Goal: Task Accomplishment & Management: Manage account settings

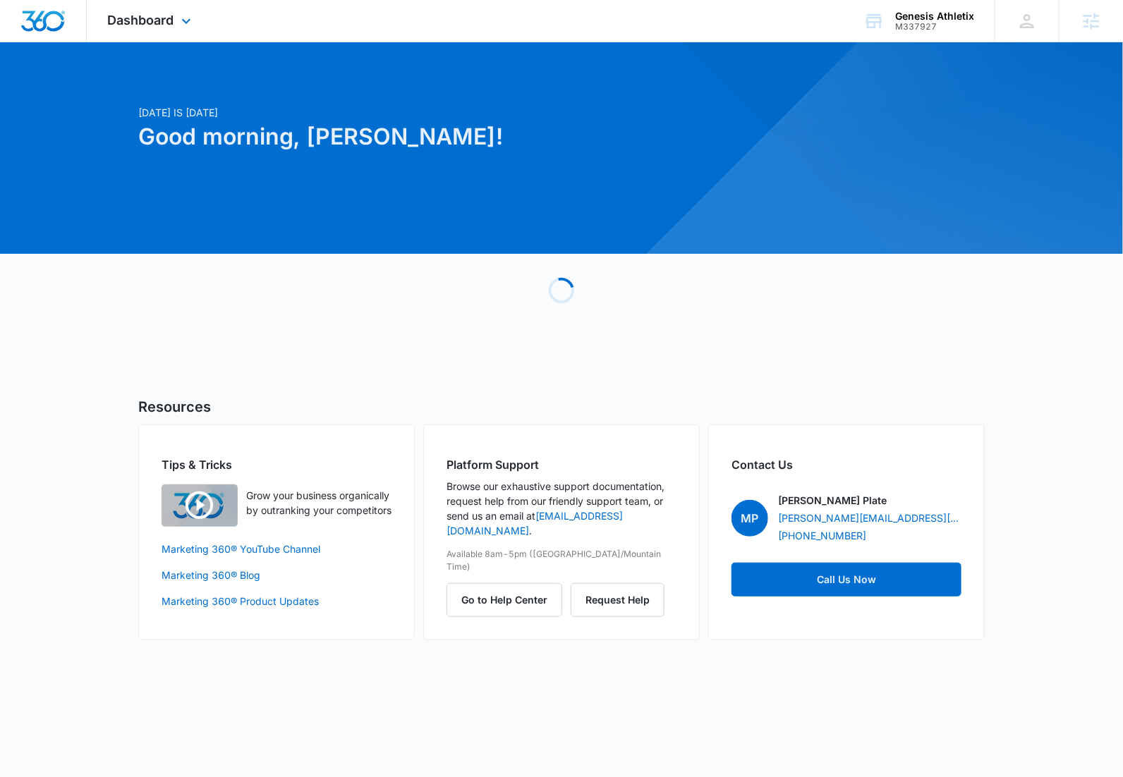
click at [145, 1] on div "Dashboard Apps Reputation Websites Forms CRM Email Social Content Ads Intellige…" at bounding box center [151, 21] width 129 height 42
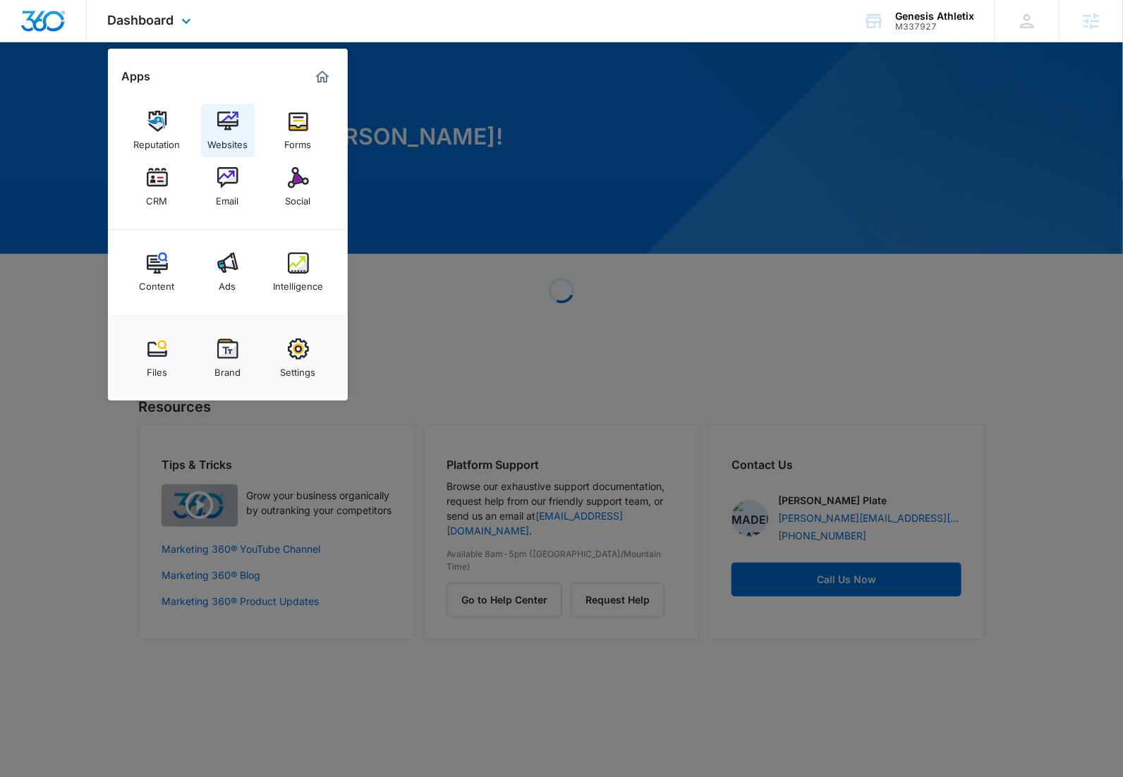
click at [230, 133] on div "Websites" at bounding box center [227, 141] width 40 height 18
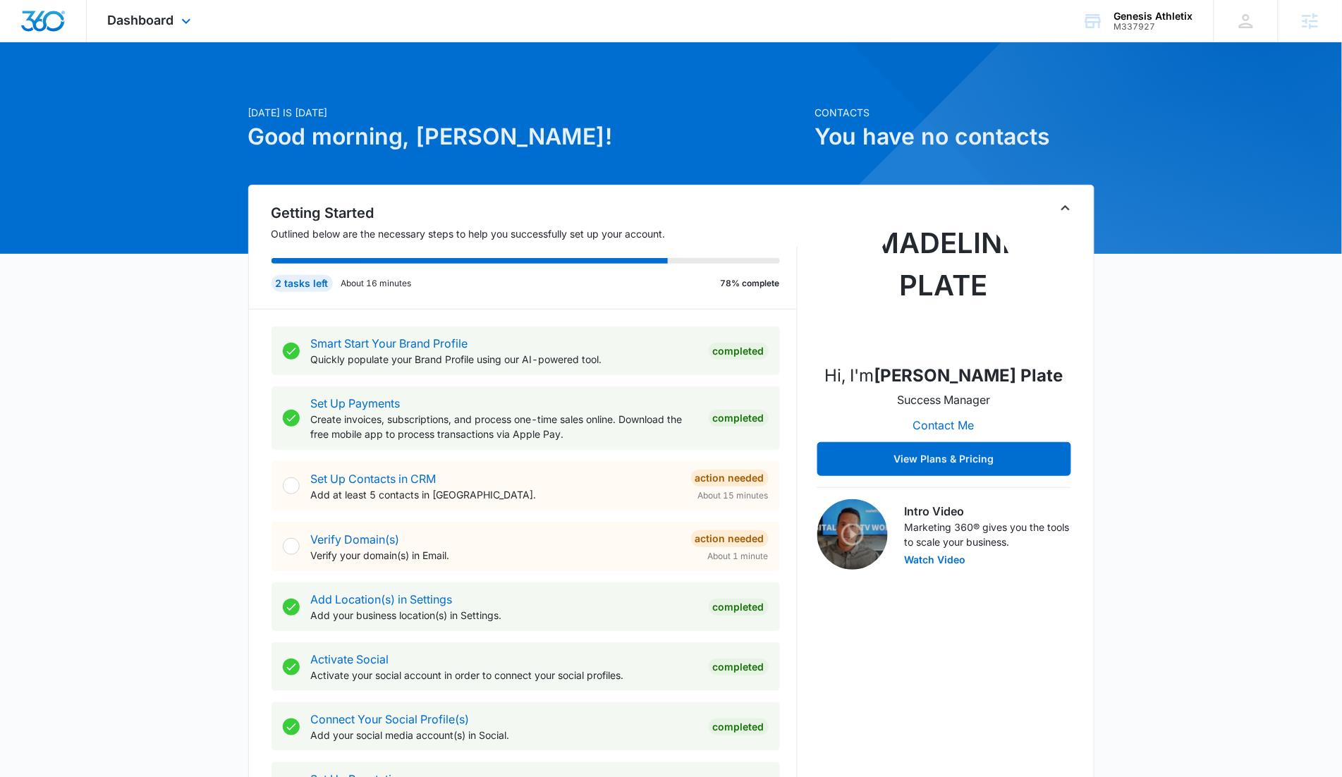
click at [163, 27] on div "Dashboard Apps Reputation Websites Forms CRM Email Social Content Ads Intellige…" at bounding box center [151, 21] width 129 height 42
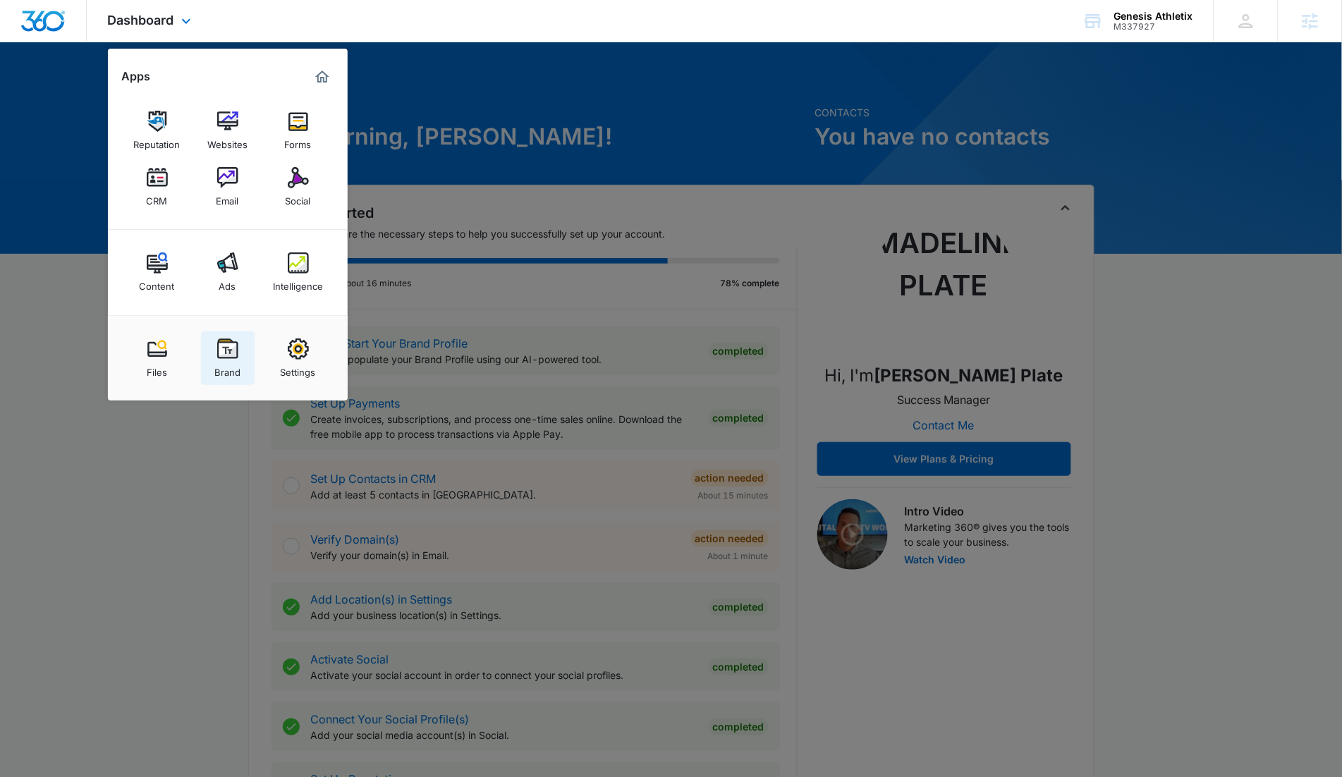
click at [219, 351] on img at bounding box center [227, 348] width 21 height 21
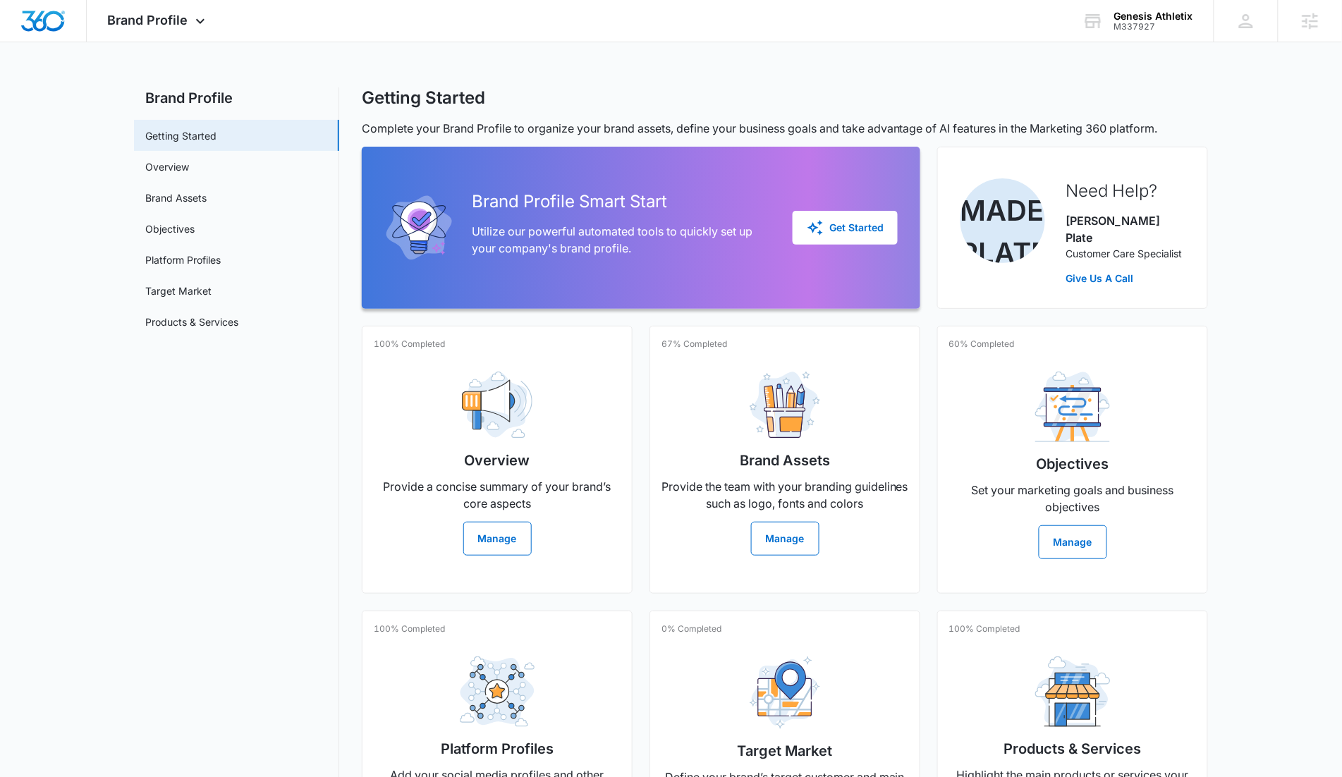
click at [554, 396] on div "Overview Provide a concise summary of your brand’s core aspects Manage" at bounding box center [497, 457] width 247 height 195
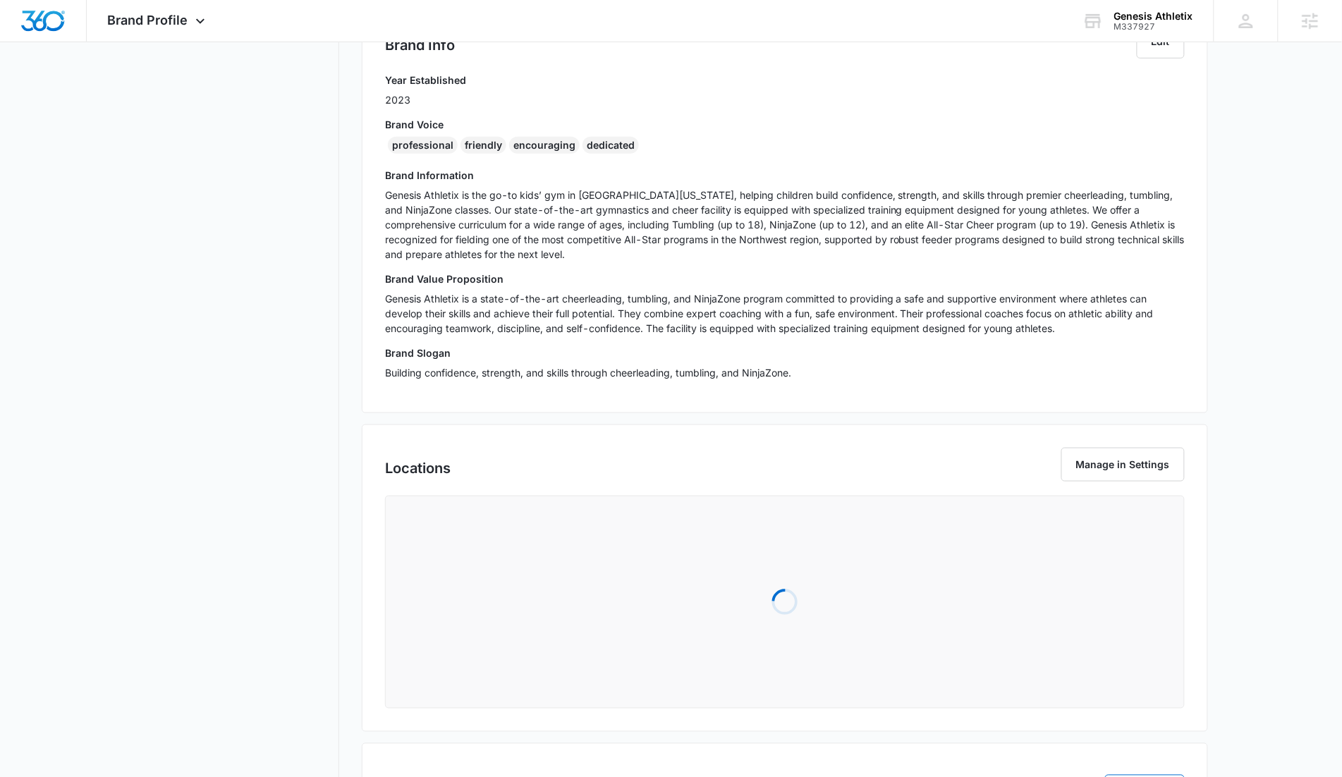
scroll to position [279, 0]
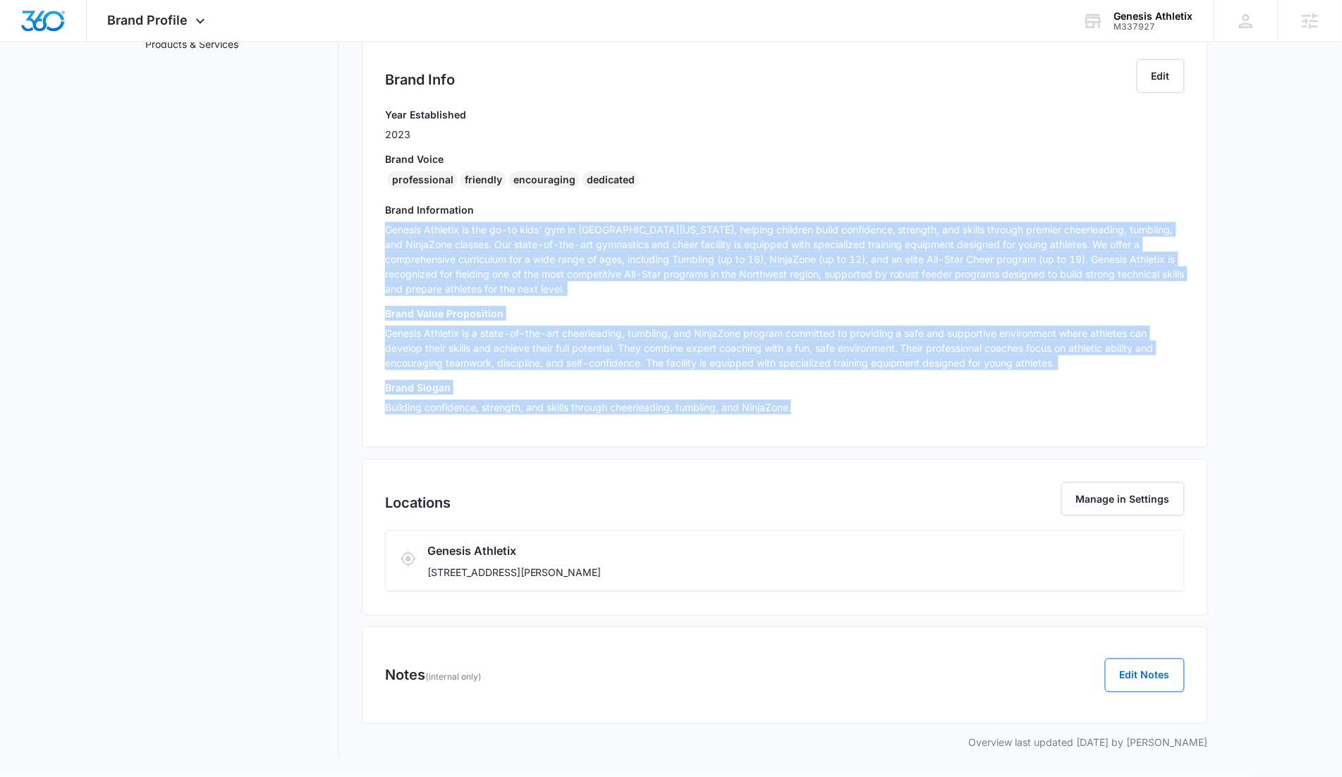
drag, startPoint x: 385, startPoint y: 229, endPoint x: 826, endPoint y: 406, distance: 475.6
click at [826, 406] on div "Year Established 2023 Brand Voice professional friendly encouraging dedicated B…" at bounding box center [785, 265] width 800 height 317
copy div "Genesis Athletix is the go-to kids’ gym in Northeast Indiana, helping children …"
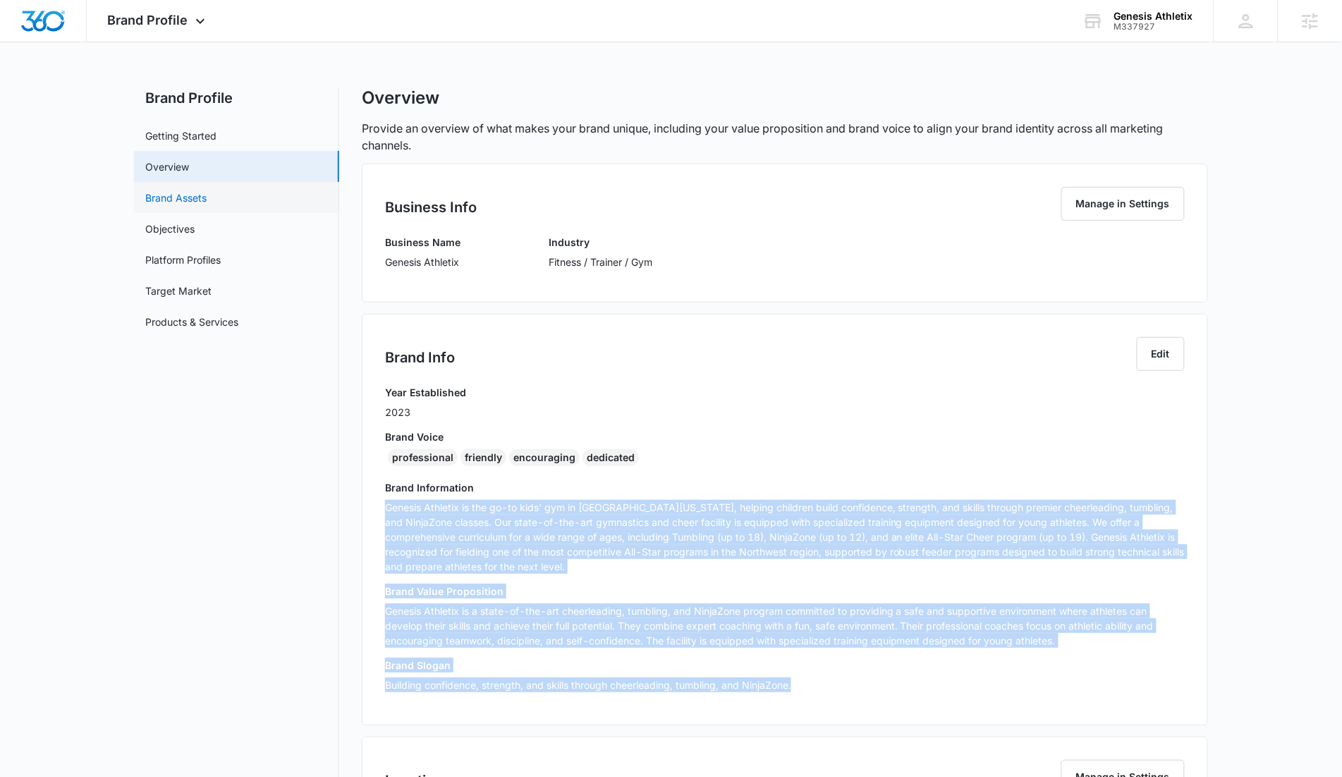
click at [207, 205] on link "Brand Assets" at bounding box center [175, 197] width 61 height 15
